Goal: Task Accomplishment & Management: Use online tool/utility

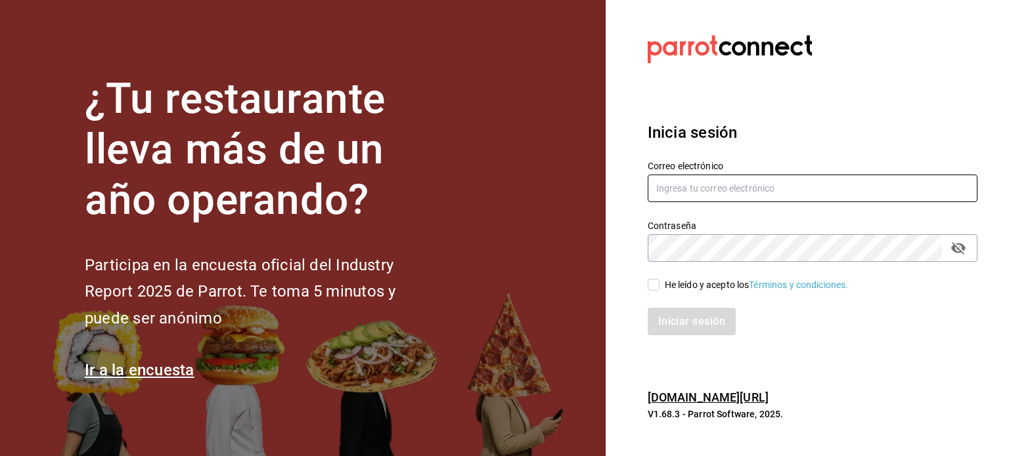
type input "[EMAIL_ADDRESS][DOMAIN_NAME]"
click at [650, 284] on input "He leído y acepto los Términos y condiciones." at bounding box center [654, 285] width 12 height 12
checkbox input "true"
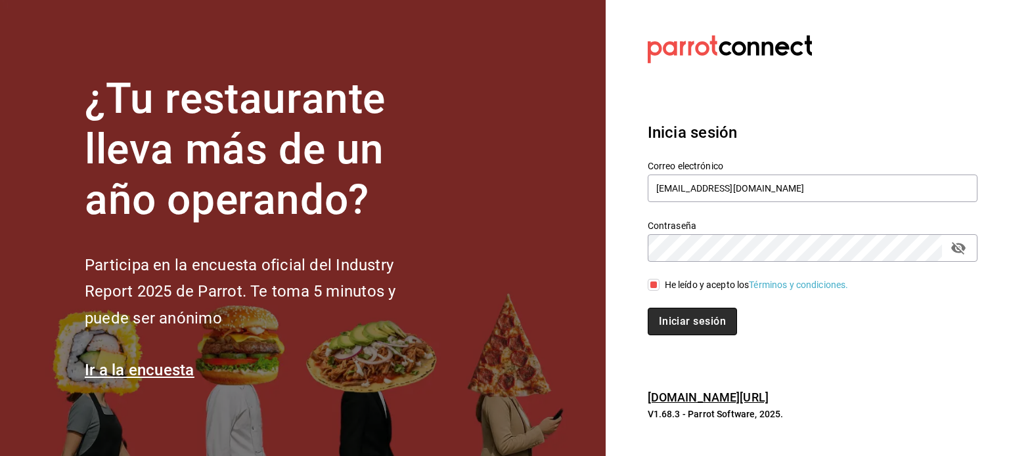
click at [704, 326] on button "Iniciar sesión" at bounding box center [692, 322] width 89 height 28
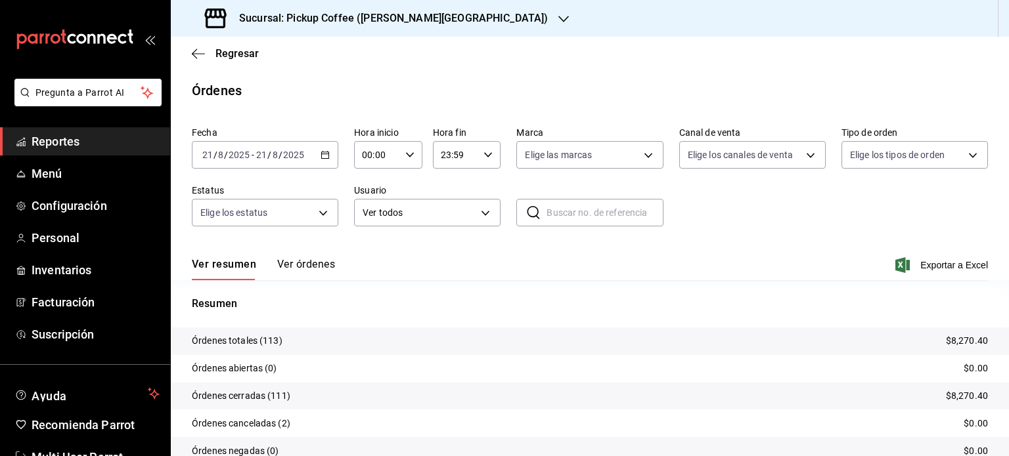
click at [81, 145] on span "Reportes" at bounding box center [96, 142] width 128 height 18
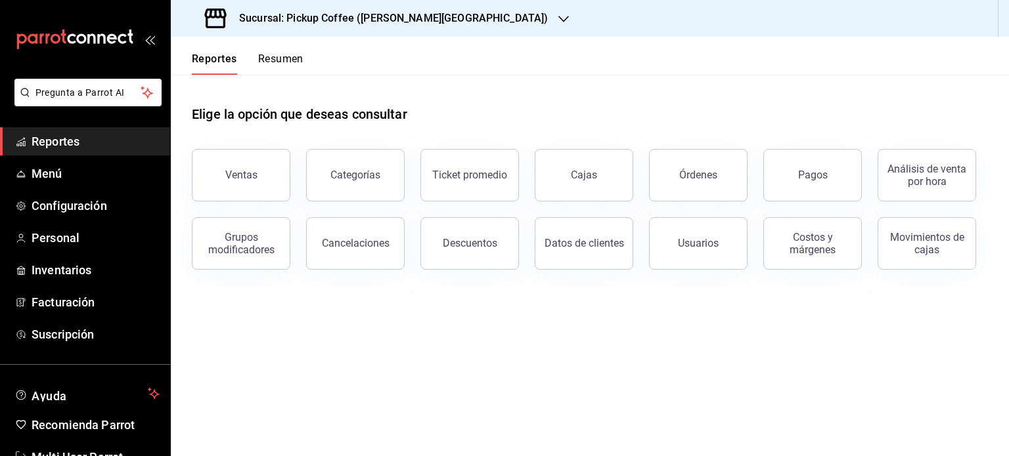
click at [261, 60] on button "Resumen" at bounding box center [280, 64] width 45 height 22
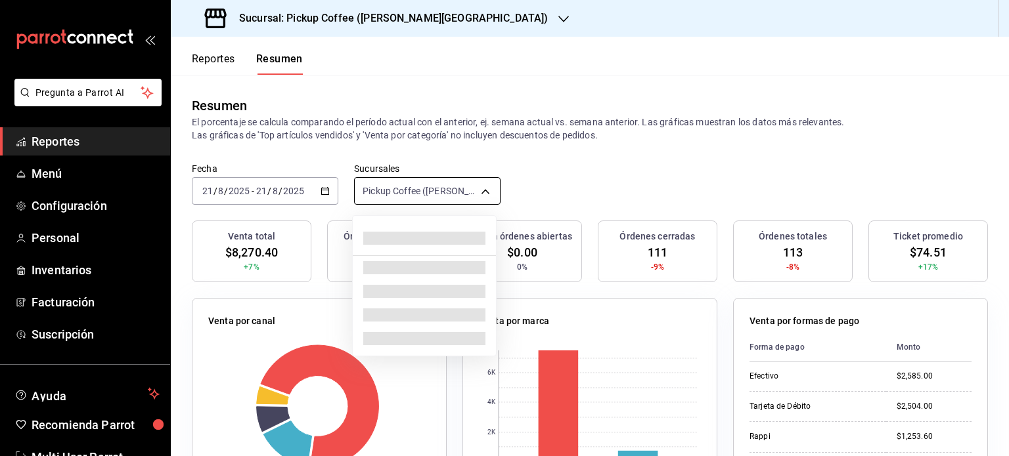
click at [479, 188] on body "Pregunta a Parrot AI Reportes Menú Configuración Personal Inventarios Facturaci…" at bounding box center [504, 228] width 1009 height 456
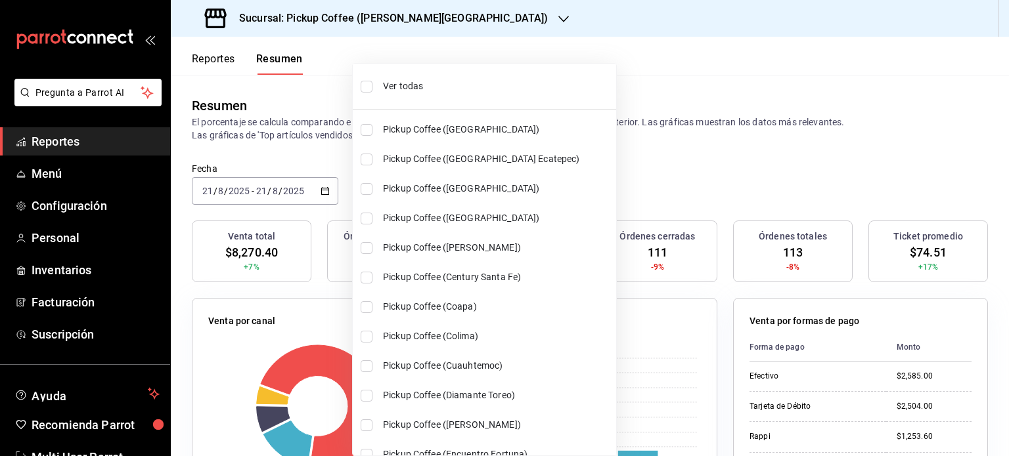
click at [420, 80] on span "Ver todas" at bounding box center [497, 86] width 228 height 14
type input "[object Object],[object Object],[object Object],[object Object],[object Object]…"
checkbox input "true"
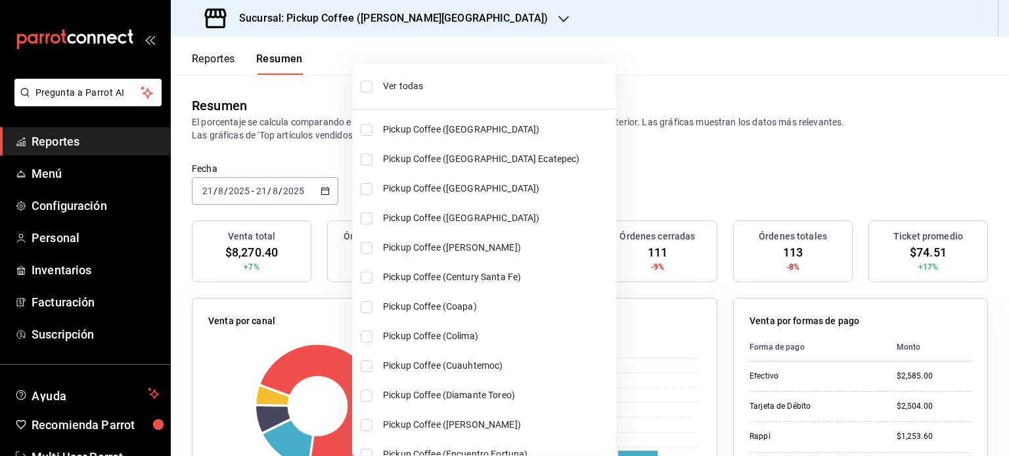
checkbox input "true"
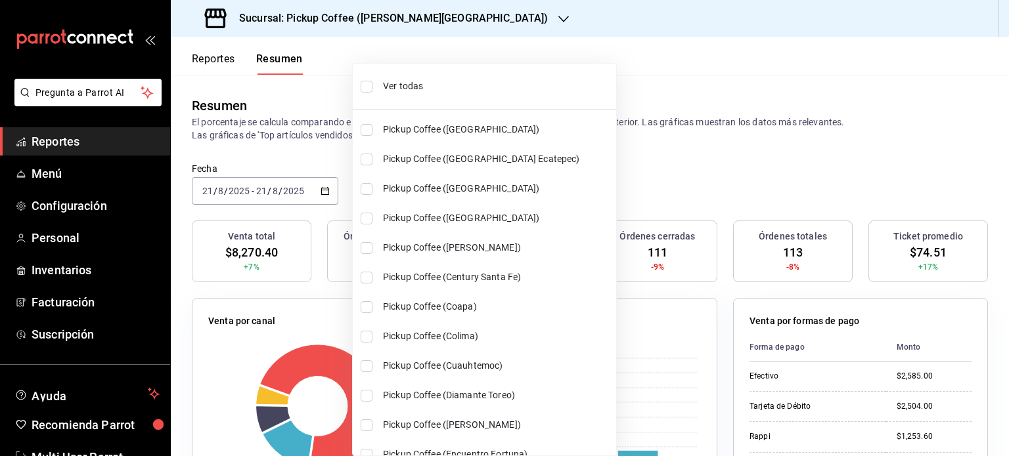
checkbox input "true"
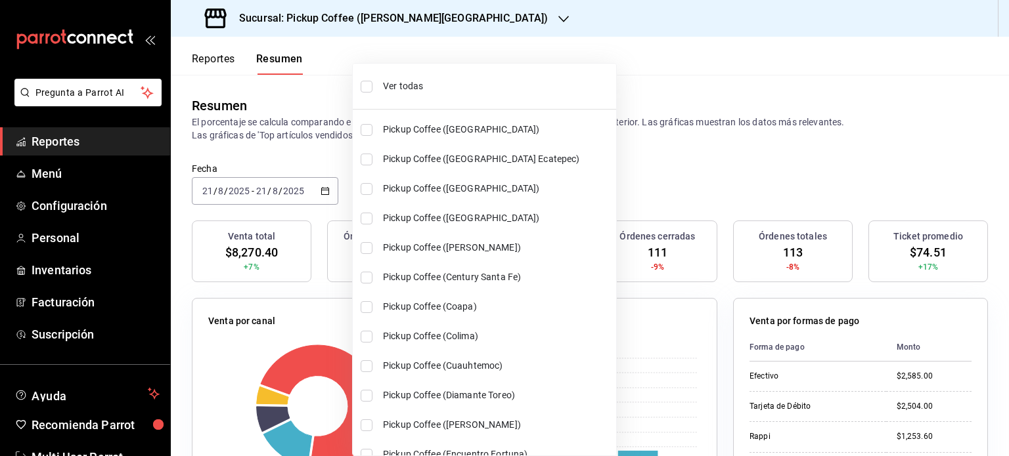
checkbox input "true"
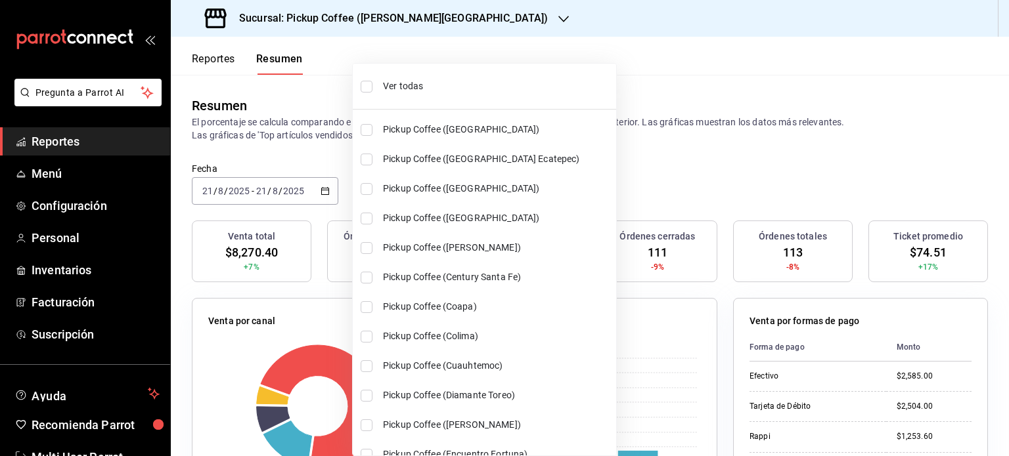
checkbox input "true"
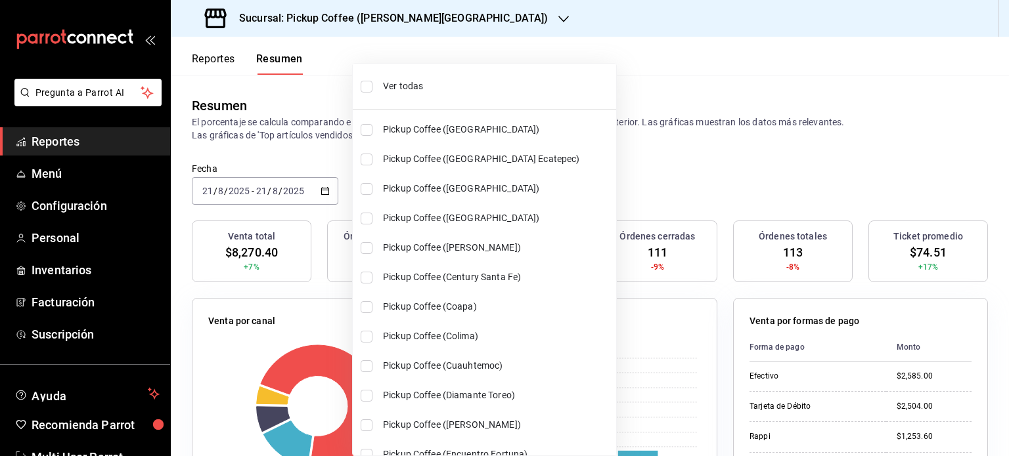
checkbox input "true"
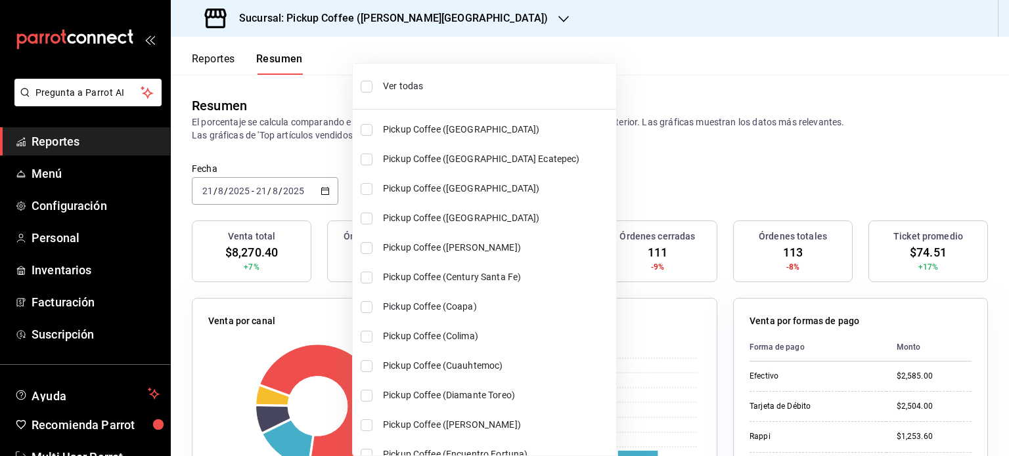
checkbox input "true"
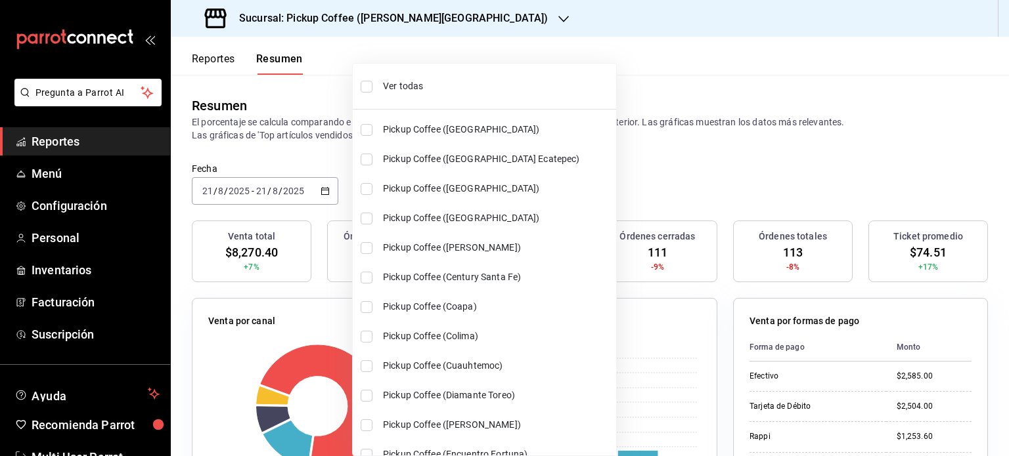
checkbox input "true"
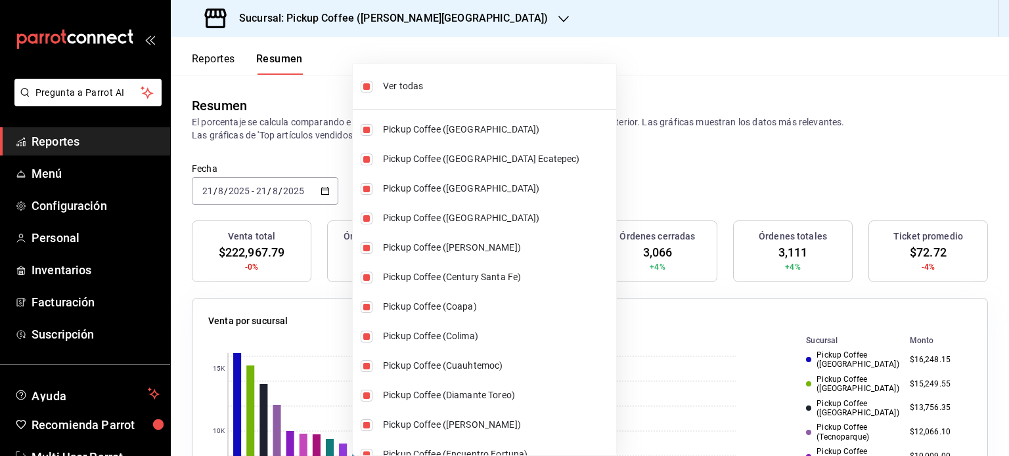
click at [641, 169] on div at bounding box center [504, 228] width 1009 height 456
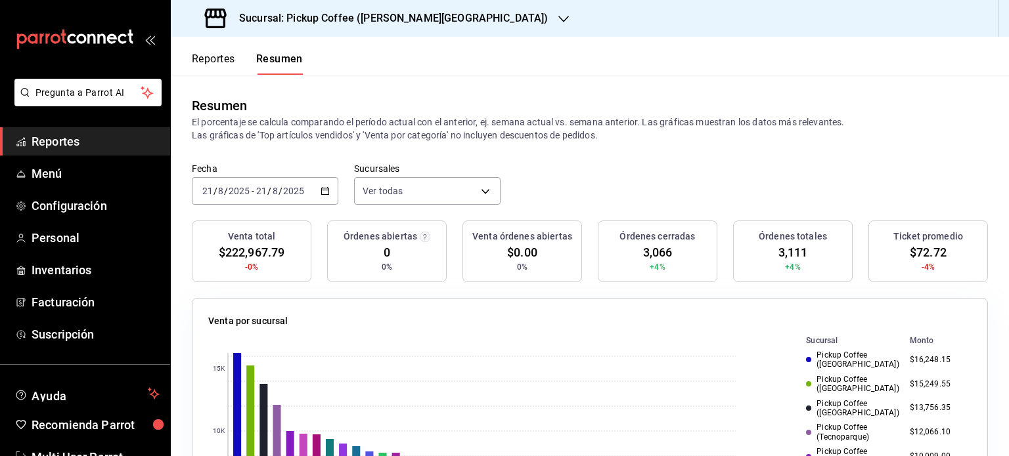
click at [324, 189] on icon "button" at bounding box center [325, 191] width 9 height 9
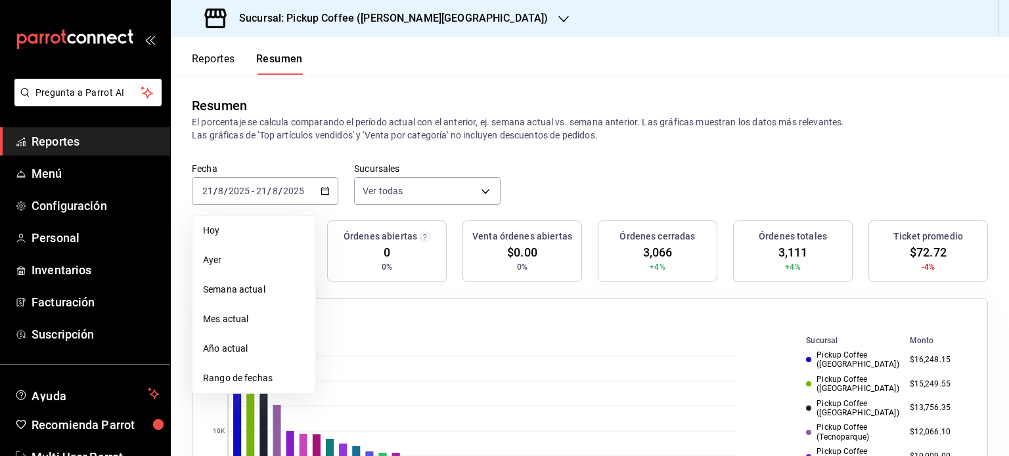
click at [250, 317] on span "Mes actual" at bounding box center [254, 320] width 102 height 14
